Goal: Information Seeking & Learning: Compare options

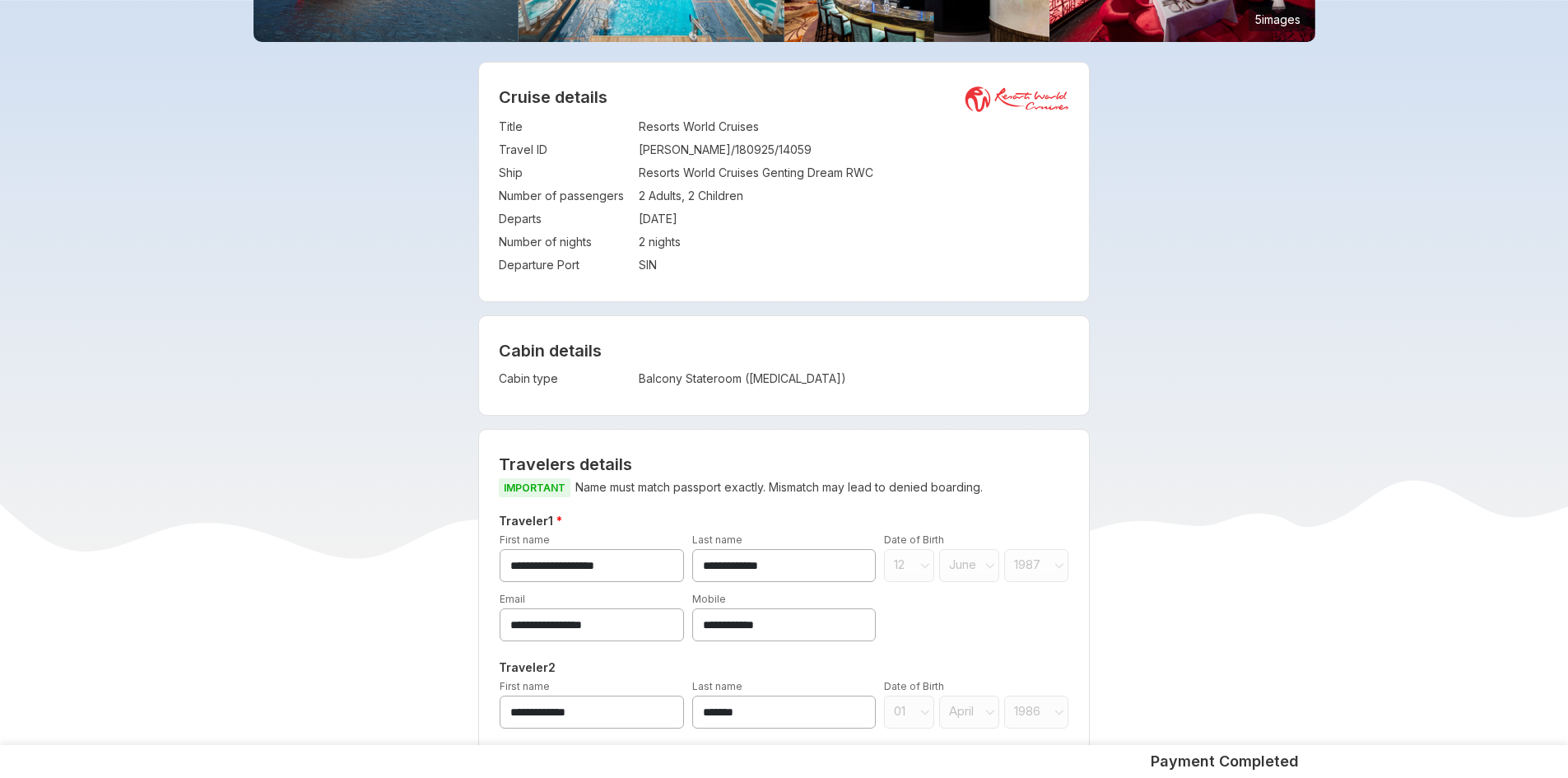
scroll to position [297, 0]
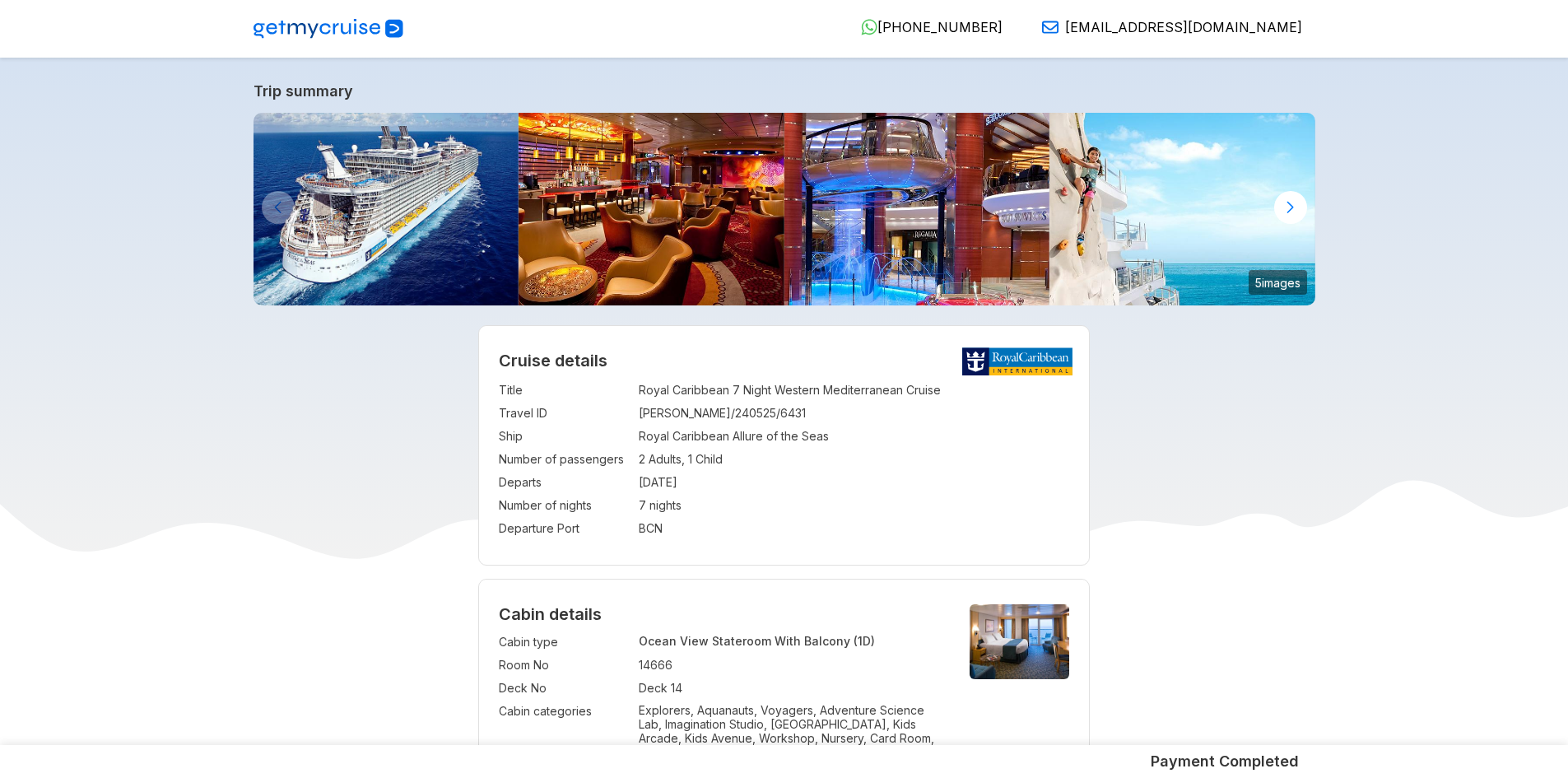
scroll to position [33, 0]
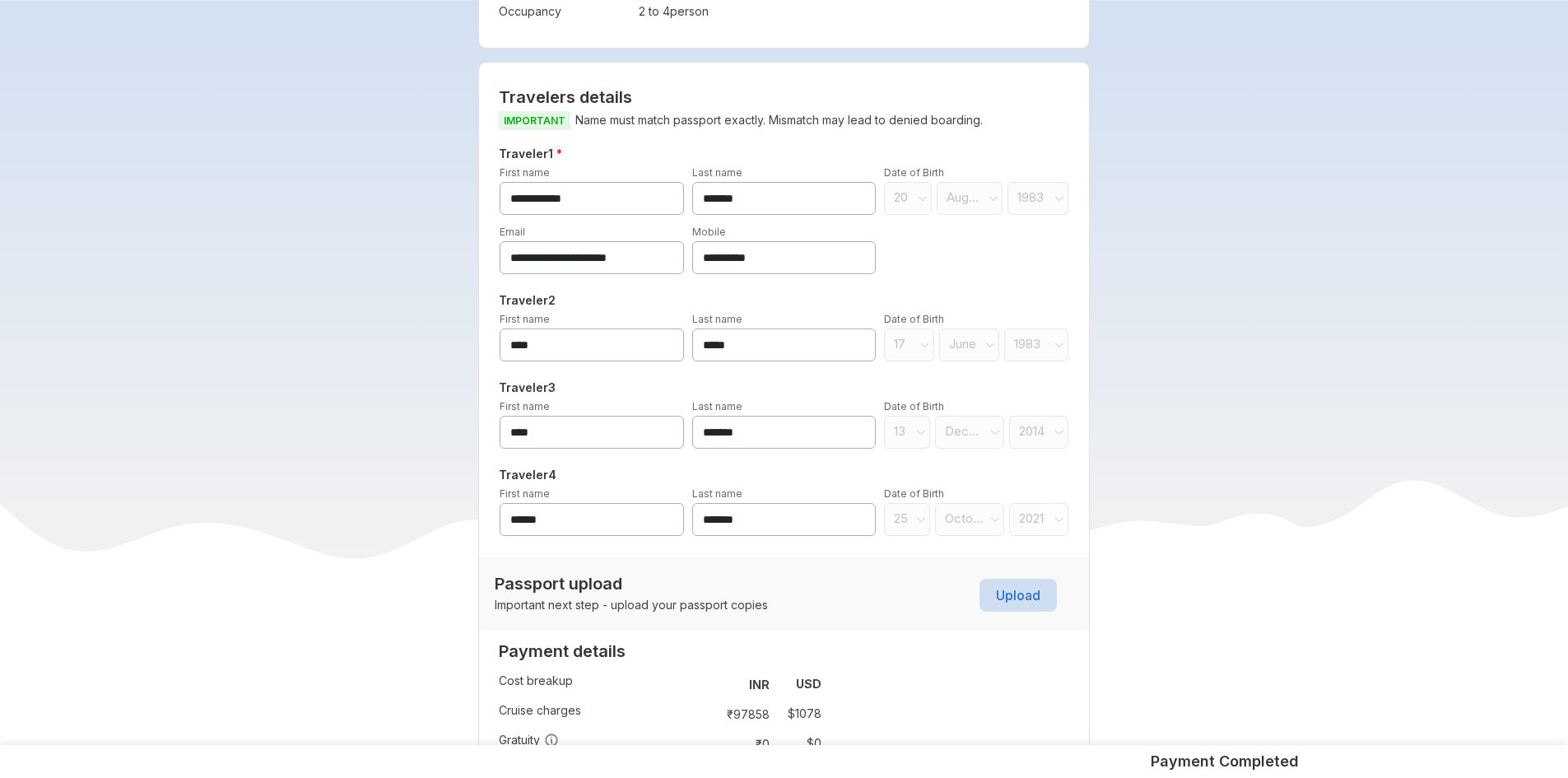
scroll to position [559, 0]
